Goal: Task Accomplishment & Management: Manage account settings

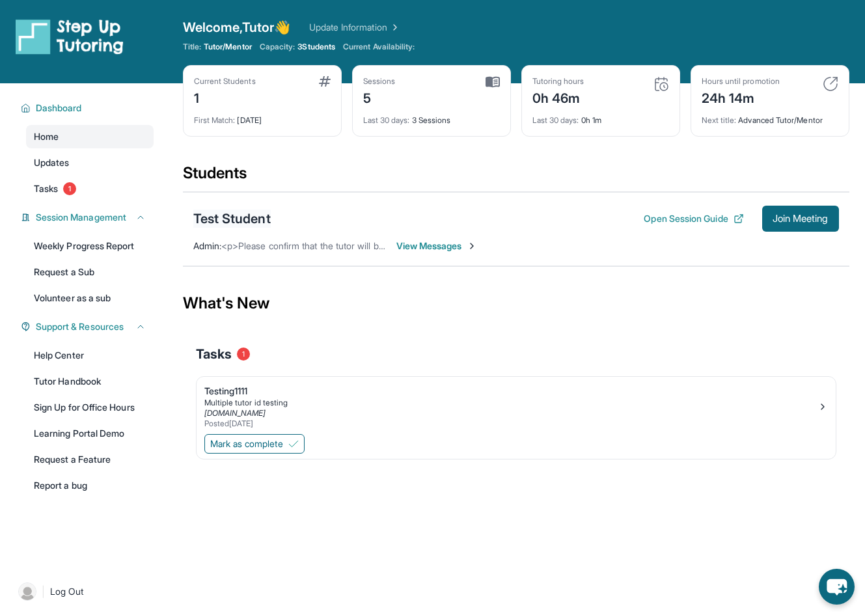
click at [243, 217] on div "Test Student" at bounding box center [231, 218] width 77 height 18
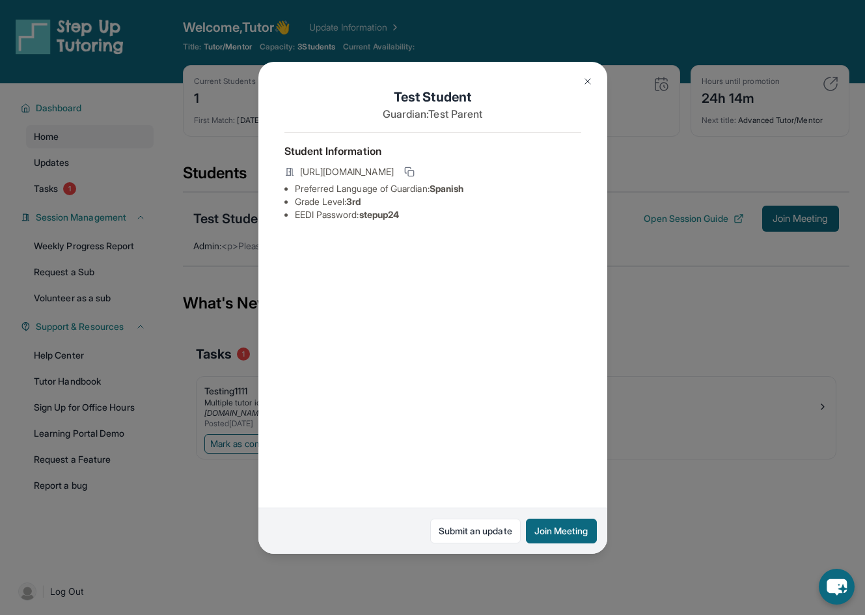
click at [581, 82] on button at bounding box center [587, 81] width 26 height 26
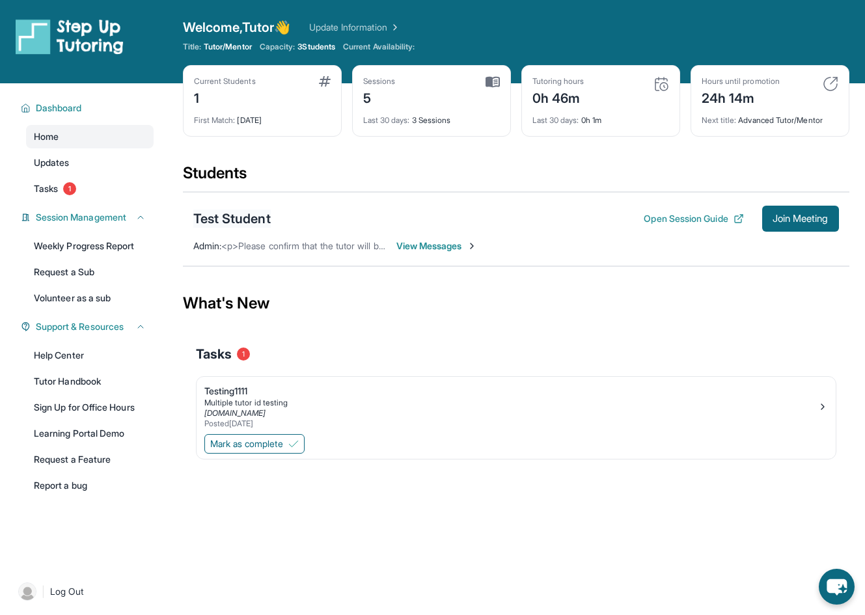
click at [241, 219] on div "Test Student" at bounding box center [231, 218] width 77 height 18
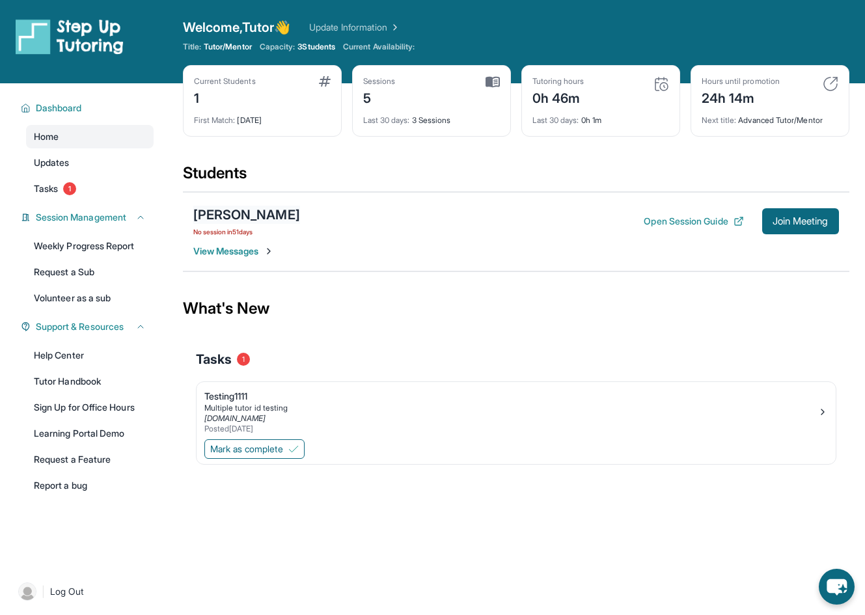
click at [260, 213] on div "Inessa Margaryan" at bounding box center [246, 215] width 107 height 18
click at [217, 215] on div "Inessa Margaryan" at bounding box center [246, 215] width 107 height 18
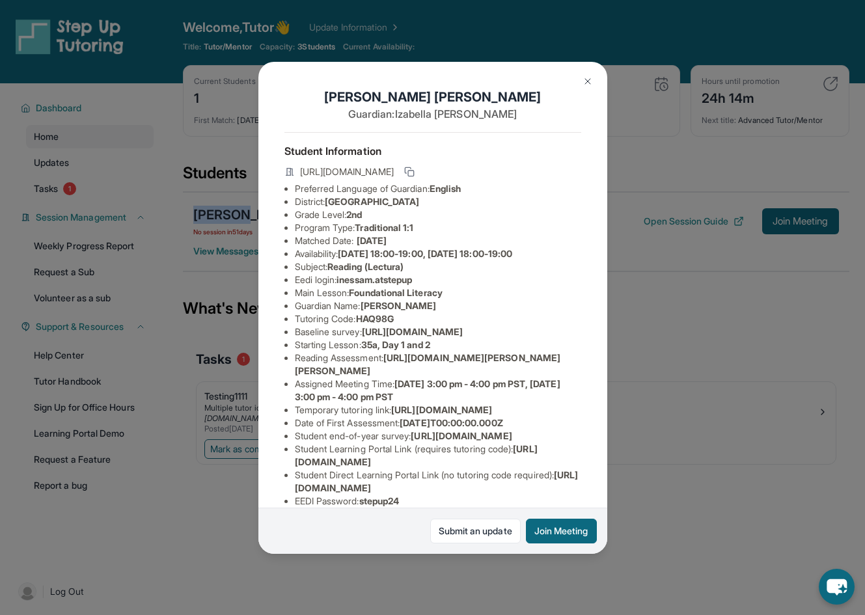
click at [586, 83] on img at bounding box center [587, 81] width 10 height 10
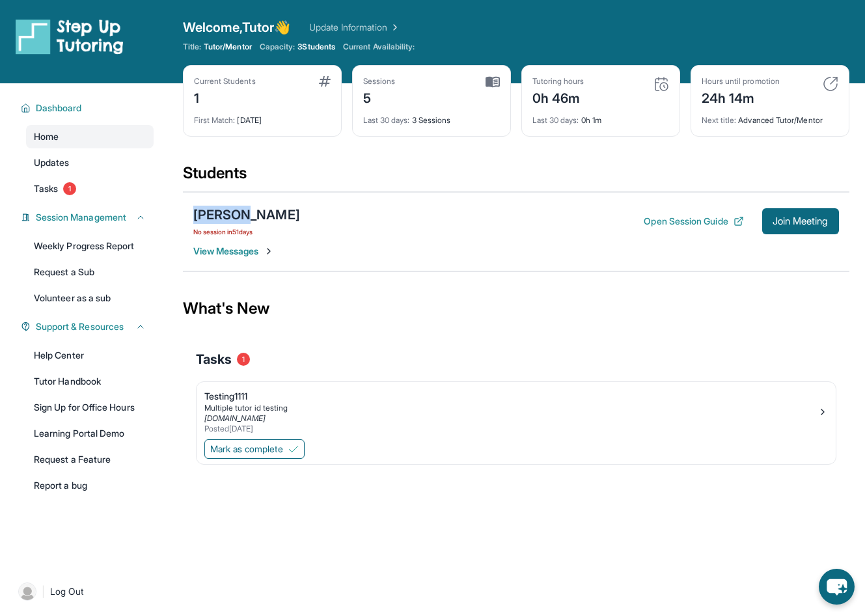
click at [675, 544] on div "Open sidebar Welcome, Tutor 👋 Update Information Title: Tutor/Mentor Capacity: …" at bounding box center [432, 307] width 865 height 615
